Goal: Navigation & Orientation: Find specific page/section

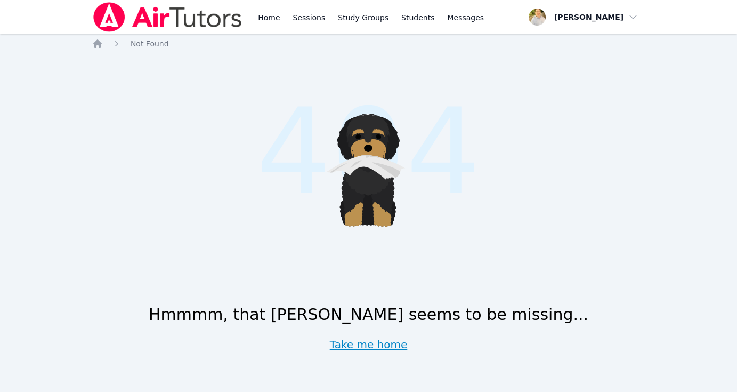
click at [375, 344] on link "Take me home" at bounding box center [369, 344] width 78 height 15
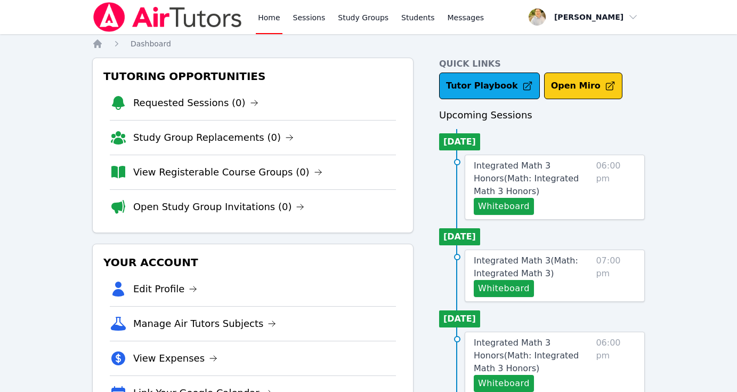
click at [579, 89] on button "Open Miro" at bounding box center [583, 85] width 78 height 27
click at [313, 19] on link "Sessions" at bounding box center [309, 17] width 37 height 34
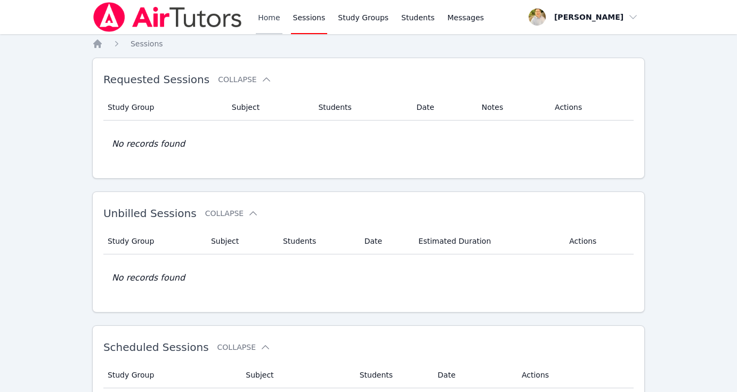
click at [269, 17] on link "Home" at bounding box center [269, 17] width 26 height 34
